Goal: Task Accomplishment & Management: Complete application form

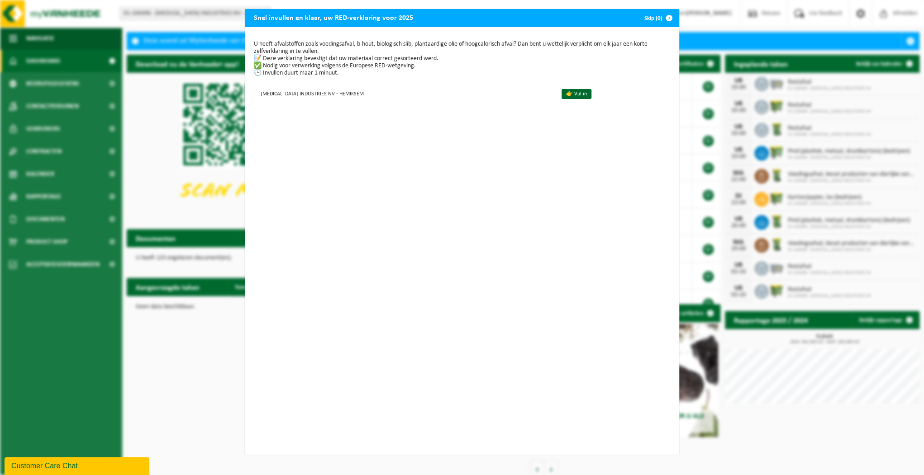
drag, startPoint x: 565, startPoint y: 94, endPoint x: 561, endPoint y: 102, distance: 9.1
click at [565, 94] on link "👉 Vul in" at bounding box center [576, 94] width 30 height 10
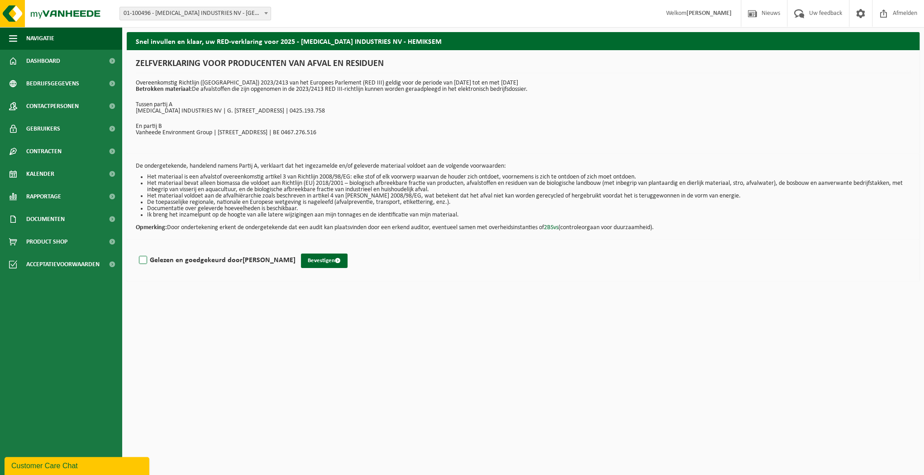
click at [145, 255] on label "Gelezen en goedgekeurd door Perry Walters" at bounding box center [216, 261] width 158 height 14
click at [295, 249] on input "Gelezen en goedgekeurd door Perry Walters" at bounding box center [295, 249] width 0 height 0
checkbox input "true"
click at [308, 262] on button "Bevestigen" at bounding box center [324, 261] width 47 height 14
